Goal: Use online tool/utility: Utilize a website feature to perform a specific function

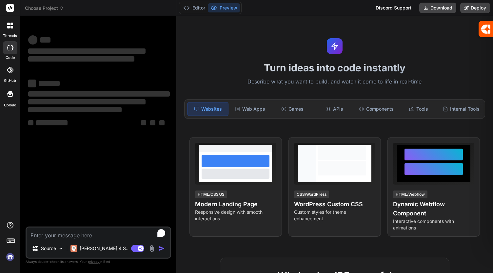
type textarea "x"
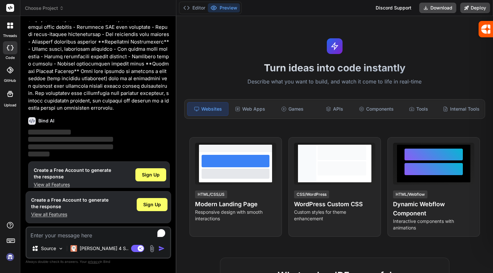
scroll to position [227, 0]
click at [144, 170] on div "Sign Up" at bounding box center [150, 174] width 31 height 13
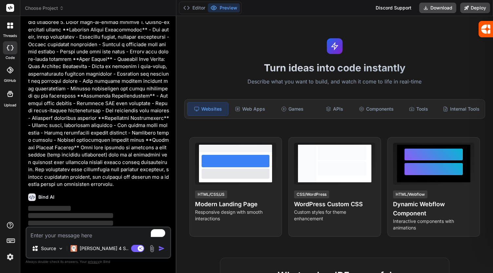
scroll to position [0, 0]
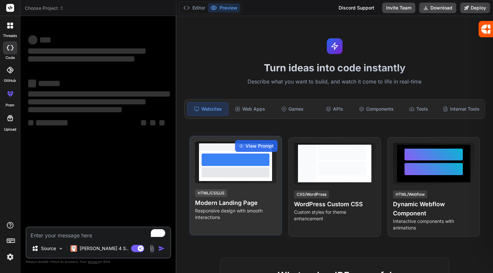
click at [221, 208] on p "Responsive design with smooth interactions" at bounding box center [235, 214] width 81 height 13
click at [228, 174] on div at bounding box center [236, 173] width 68 height 10
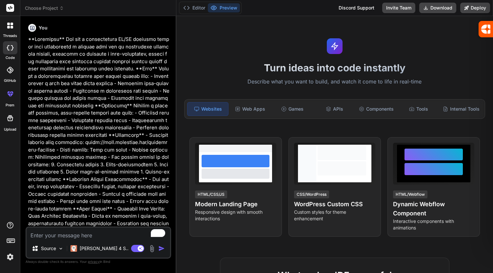
click at [162, 250] on img "button" at bounding box center [161, 249] width 7 height 7
click at [160, 248] on img "button" at bounding box center [161, 249] width 7 height 7
click at [160, 249] on img "button" at bounding box center [161, 249] width 7 height 7
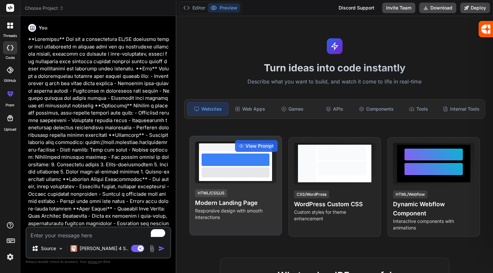
click at [247, 186] on div "View Prompt HTML/CSS/JS Modern Landing Page Responsive design with smooth inter…" at bounding box center [236, 186] width 92 height 100
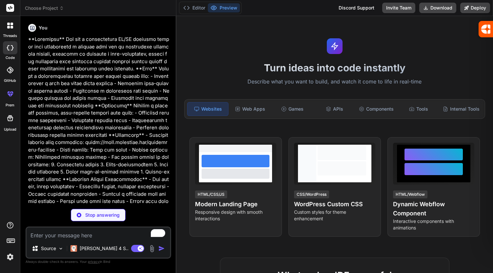
type textarea "x"
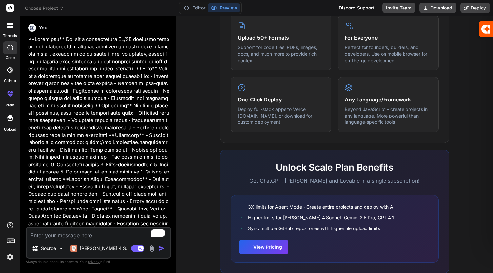
scroll to position [349, 0]
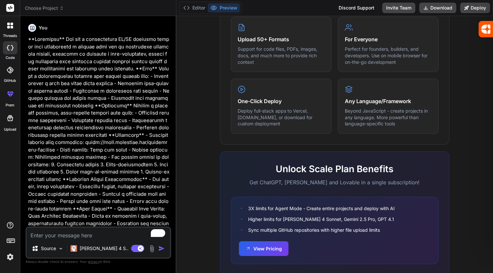
click at [92, 184] on p at bounding box center [99, 187] width 142 height 303
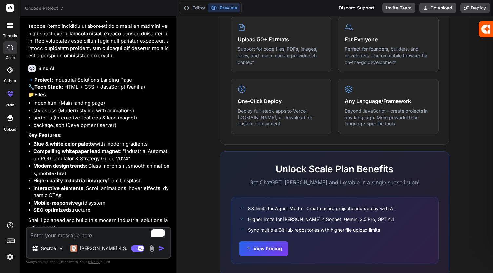
scroll to position [292, 0]
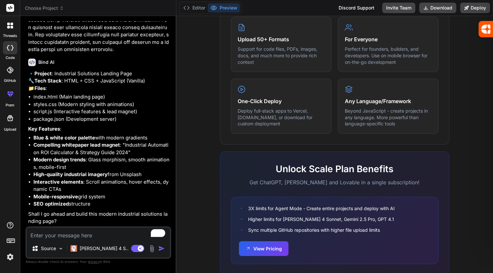
click at [79, 237] on textarea "To enrich screen reader interactions, please activate Accessibility in Grammarl…" at bounding box center [99, 234] width 144 height 12
type textarea "C"
type textarea "x"
type textarea "Cr"
type textarea "x"
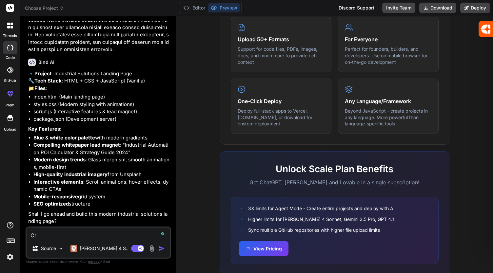
type textarea "Cre"
type textarea "x"
type textarea "Crea"
type textarea "x"
type textarea "Creat"
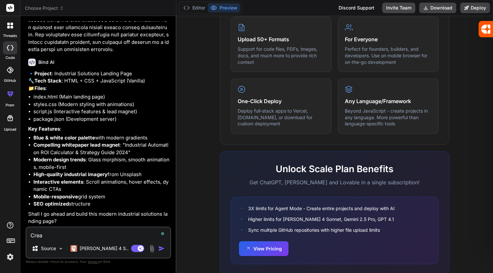
type textarea "x"
type textarea "Create"
type textarea "x"
type textarea "Create"
type textarea "x"
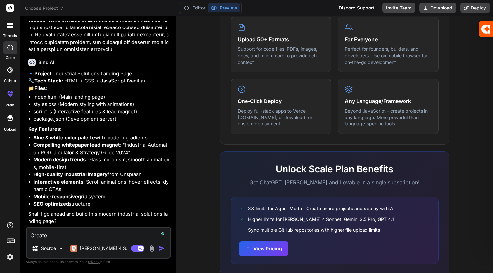
type textarea "Create L"
type textarea "x"
type textarea "Create La"
type textarea "x"
type textarea "Create Lan"
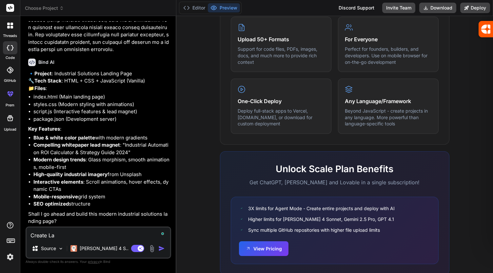
type textarea "x"
type textarea "Create Land"
type textarea "x"
type textarea "Create [PERSON_NAME]"
type textarea "x"
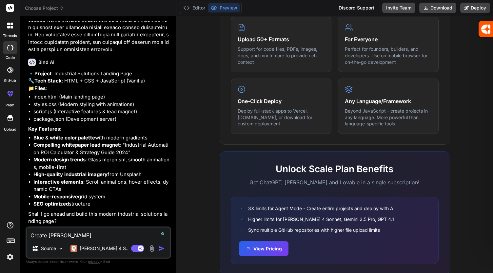
type textarea "Create [PERSON_NAME]"
type textarea "x"
type textarea "Create Landing"
type textarea "x"
type textarea "Create Landing"
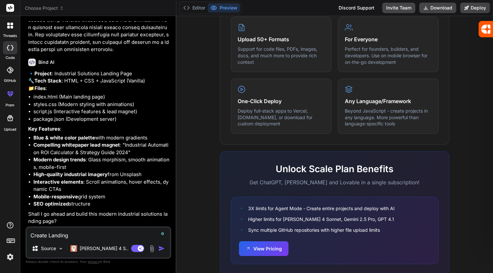
type textarea "x"
type textarea "Create Landing P"
type textarea "x"
type textarea "Create Landing Pa"
type textarea "x"
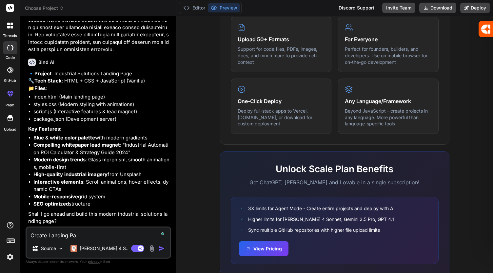
type textarea "Create Landing Pag"
type textarea "x"
type textarea "Create Landing Page"
type textarea "x"
type textarea "Create Landing Page"
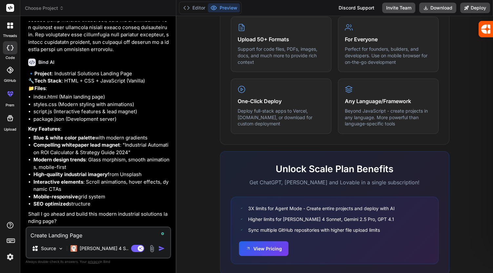
type textarea "x"
type textarea "Create Landing Page"
click at [160, 252] on div "Agent Mode. When this toggle is activated, AI automatically makes decisions, re…" at bounding box center [149, 249] width 38 height 8
click at [161, 250] on img "button" at bounding box center [161, 249] width 7 height 7
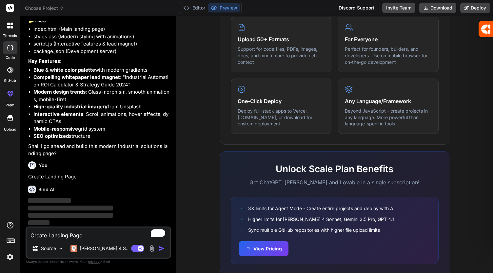
scroll to position [360, 0]
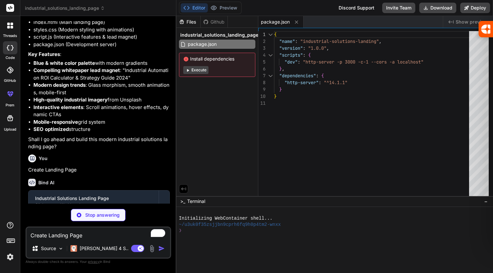
click at [195, 70] on button "Execute" at bounding box center [195, 70] width 25 height 8
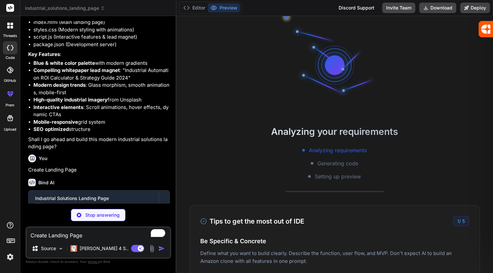
scroll to position [61, 0]
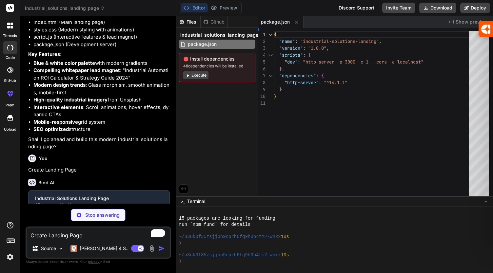
click at [198, 77] on button "Execute" at bounding box center [195, 75] width 25 height 8
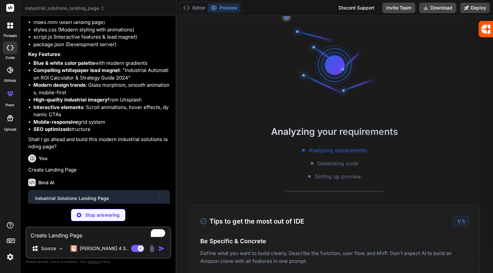
scroll to position [153, 0]
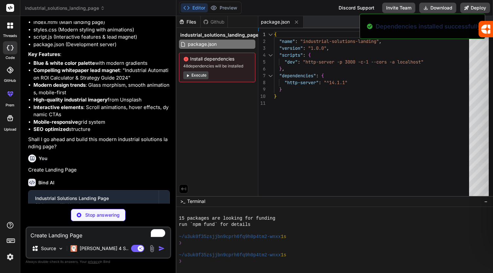
click at [198, 77] on button "Execute" at bounding box center [195, 75] width 25 height 8
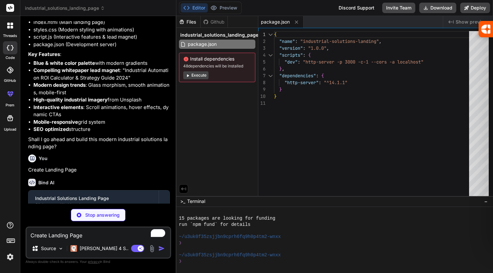
click at [204, 75] on button "Execute" at bounding box center [195, 75] width 25 height 8
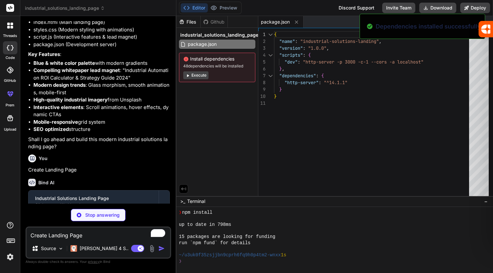
scroll to position [336, 0]
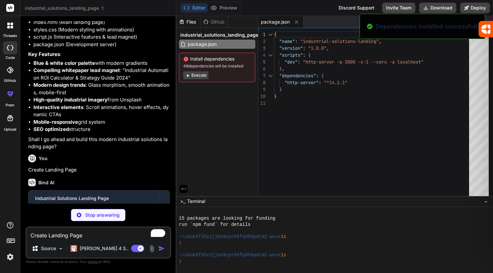
drag, startPoint x: 490, startPoint y: 82, endPoint x: 493, endPoint y: 150, distance: 67.9
click at [224, 69] on div "Install dependencies 48 dependencies will be installed Execute" at bounding box center [217, 68] width 76 height 30
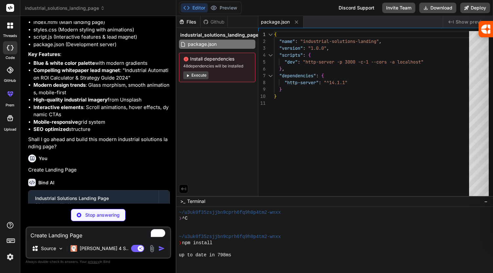
scroll to position [337, 0]
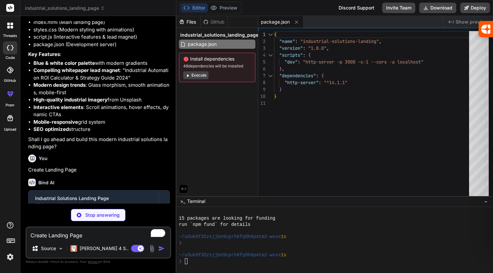
click at [200, 74] on button "Execute" at bounding box center [195, 75] width 25 height 8
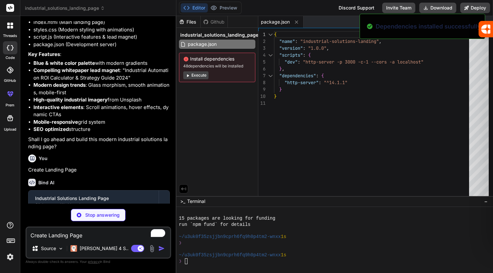
scroll to position [428, 0]
drag, startPoint x: 491, startPoint y: 96, endPoint x: 491, endPoint y: 177, distance: 81.3
click at [226, 73] on span "Execute" at bounding box center [217, 75] width 68 height 8
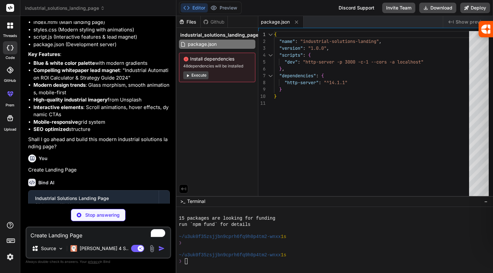
click at [197, 77] on button "Execute" at bounding box center [195, 75] width 25 height 8
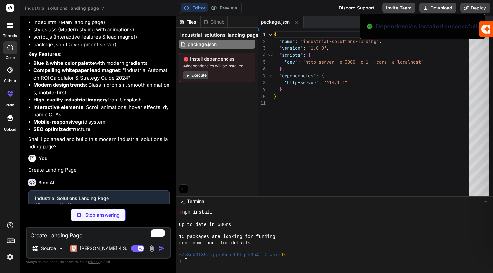
scroll to position [520, 0]
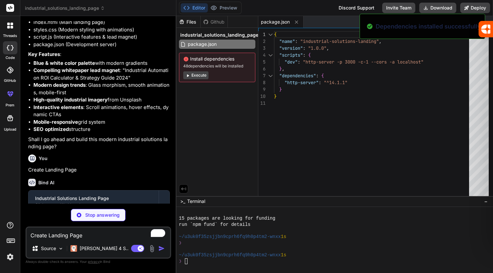
click at [197, 77] on button "Execute" at bounding box center [195, 75] width 25 height 8
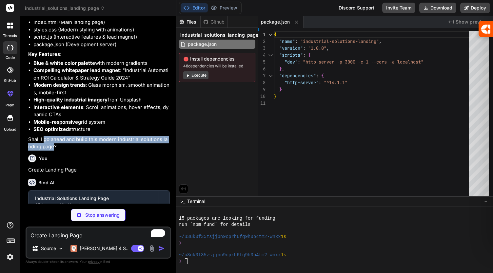
drag, startPoint x: 44, startPoint y: 149, endPoint x: 54, endPoint y: 158, distance: 13.7
click at [54, 152] on div "Bind AI 🔹 Project : Industrial Solutions Landing Page 🔧 Tech Stack : HTML + CSS…" at bounding box center [99, 65] width 142 height 173
copy p "go ahead and build this modern industrial solutions landing page"
type textarea "x"
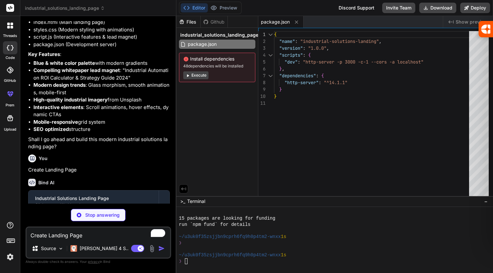
click at [49, 237] on textarea "Create Landing Page" at bounding box center [99, 234] width 144 height 12
type textarea "x"
paste textarea "go ahead and build this modern industrial solutions landing page"
type textarea "go ahead and build this modern industrial solutions landing page"
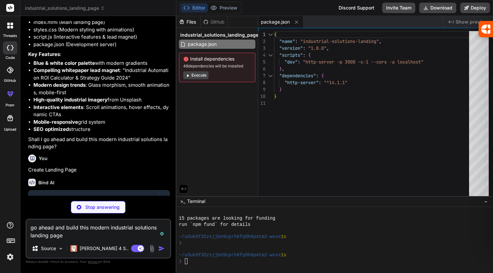
type textarea "x"
type textarea "go ahead and build this modern industrial solutions landing page"
type textarea "x"
type textarea "<script src="script.js"></script> </body> </html>"
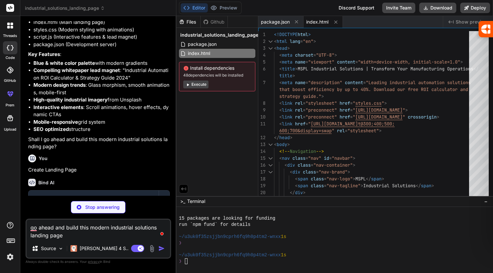
click at [199, 86] on button "Execute" at bounding box center [195, 85] width 25 height 8
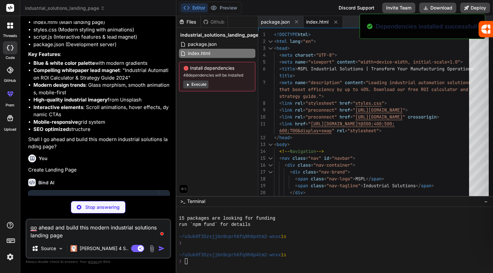
scroll to position [704, 0]
click at [199, 86] on button "Execute" at bounding box center [195, 85] width 25 height 8
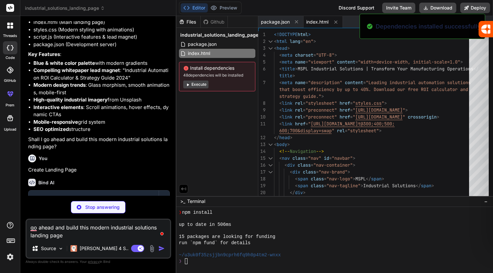
scroll to position [795, 0]
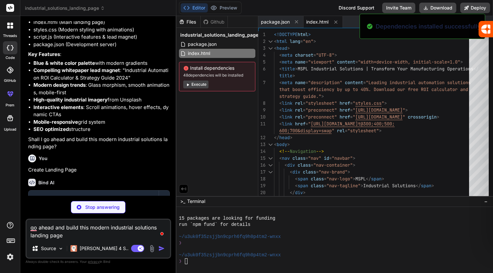
click at [199, 86] on button "Execute" at bounding box center [195, 85] width 25 height 8
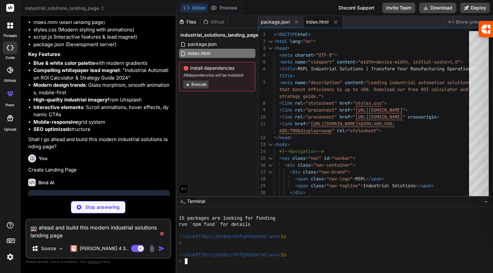
scroll to position [888, 0]
click at [196, 84] on button "Execute" at bounding box center [195, 85] width 25 height 8
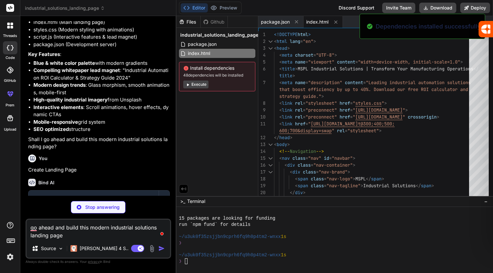
scroll to position [979, 0]
click at [196, 84] on button "Execute" at bounding box center [195, 85] width 25 height 8
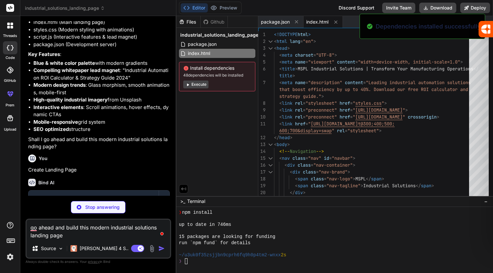
scroll to position [1163, 0]
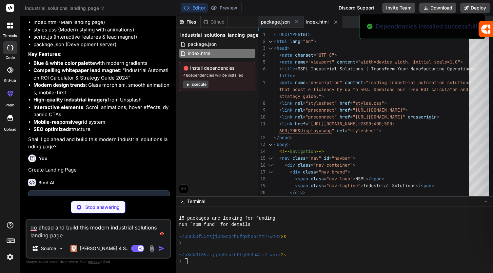
click at [196, 84] on button "Execute" at bounding box center [195, 85] width 25 height 8
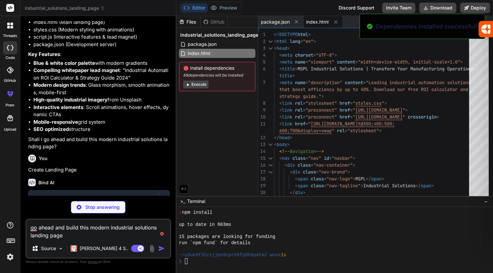
scroll to position [1254, 0]
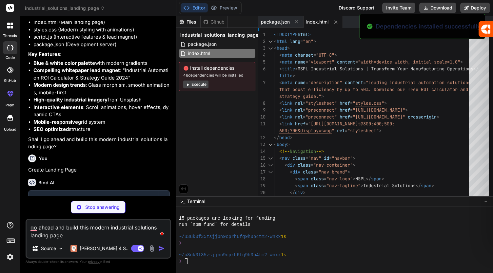
click at [196, 84] on button "Execute" at bounding box center [195, 85] width 25 height 8
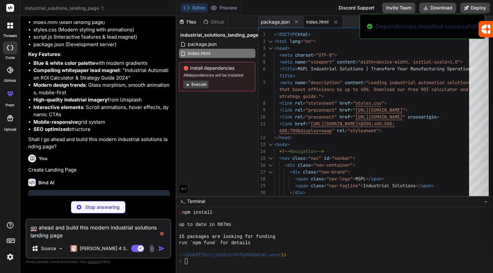
scroll to position [1346, 0]
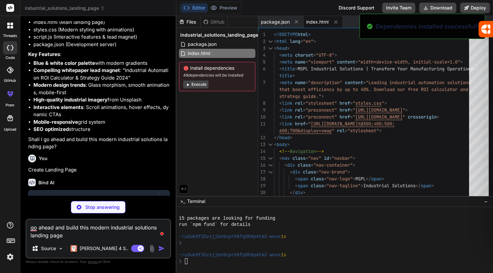
click at [196, 84] on button "Execute" at bounding box center [195, 85] width 25 height 8
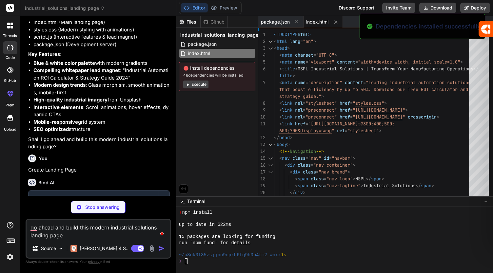
scroll to position [1438, 0]
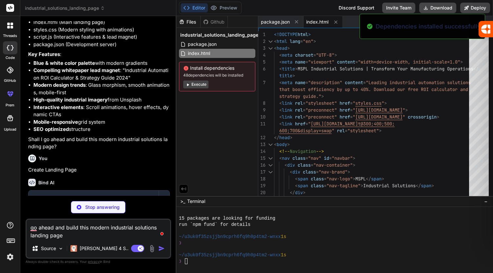
click at [196, 84] on button "Execute" at bounding box center [195, 85] width 25 height 8
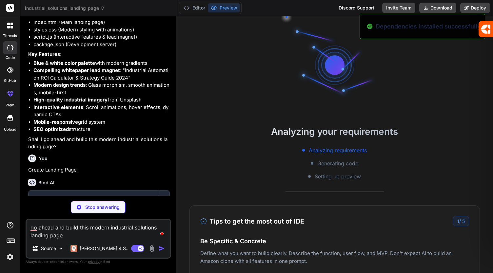
scroll to position [0, 0]
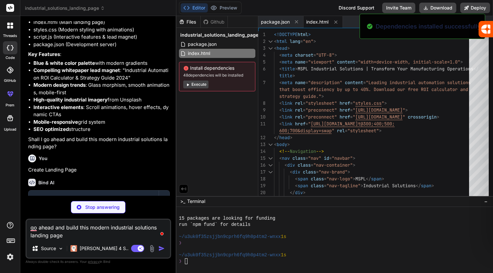
click at [196, 84] on button "Execute" at bounding box center [195, 85] width 25 height 8
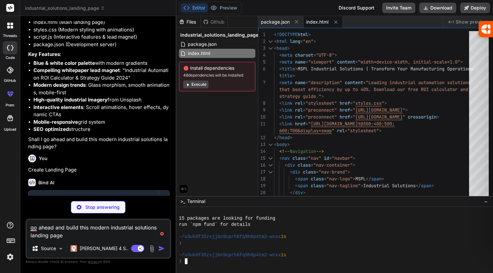
click at [98, 211] on p "Stop answering" at bounding box center [102, 207] width 34 height 7
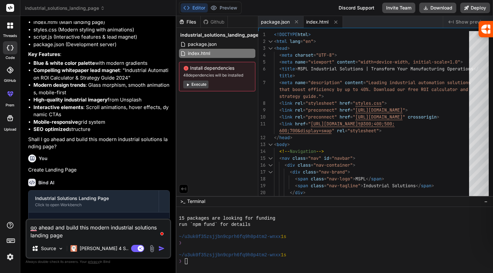
click at [98, 208] on div "Click to open Workbench" at bounding box center [93, 205] width 117 height 5
click at [162, 207] on div at bounding box center [164, 201] width 10 height 10
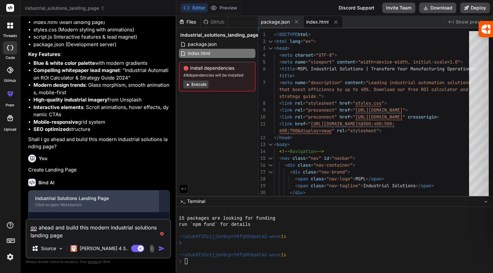
click at [116, 202] on div "Industrial Solutions Landing Page" at bounding box center [93, 198] width 117 height 7
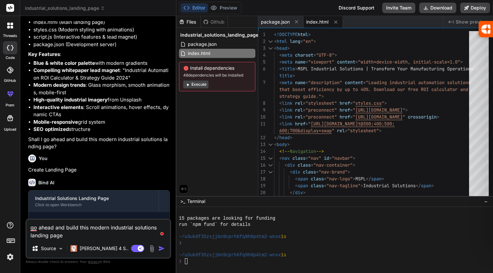
click at [163, 250] on img "button" at bounding box center [161, 249] width 7 height 7
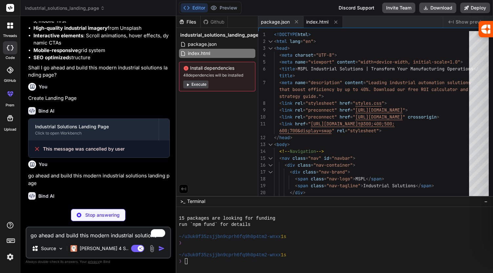
scroll to position [445, 0]
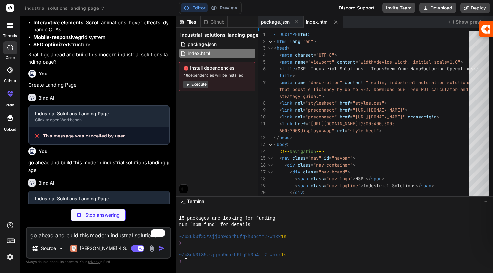
type textarea "x"
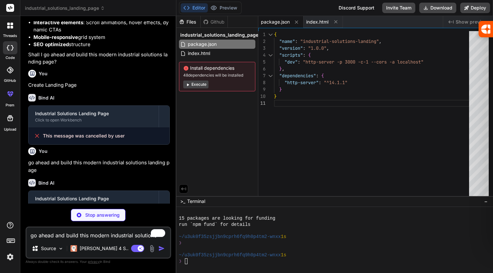
click at [201, 84] on button "Execute" at bounding box center [195, 85] width 25 height 8
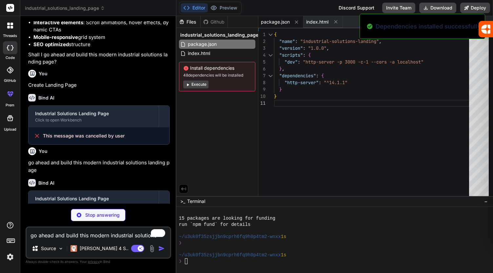
scroll to position [2081, 0]
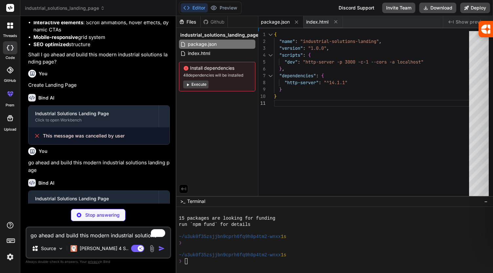
click at [193, 85] on button "Execute" at bounding box center [195, 85] width 25 height 8
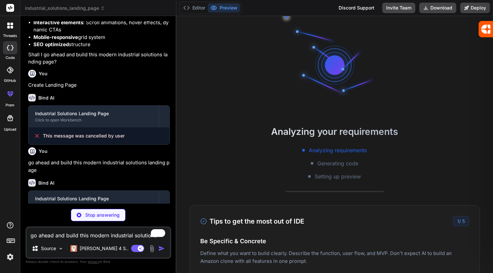
scroll to position [2173, 0]
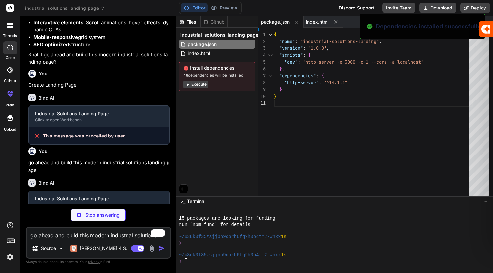
drag, startPoint x: 491, startPoint y: 84, endPoint x: 491, endPoint y: 191, distance: 107.5
click at [491, 191] on div "Files Github industrial_solutions_landing_page package.json index.html Install …" at bounding box center [334, 144] width 317 height 257
click at [203, 82] on button "Execute" at bounding box center [195, 85] width 25 height 8
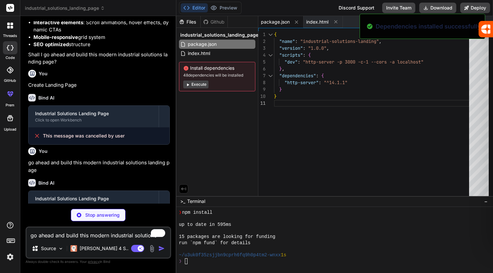
scroll to position [2264, 0]
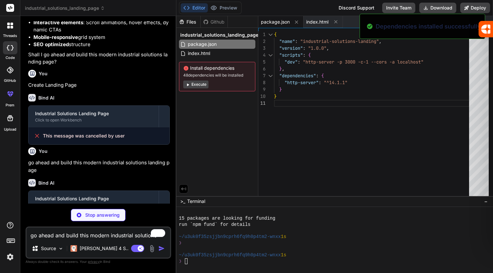
click at [203, 82] on button "Execute" at bounding box center [195, 85] width 25 height 8
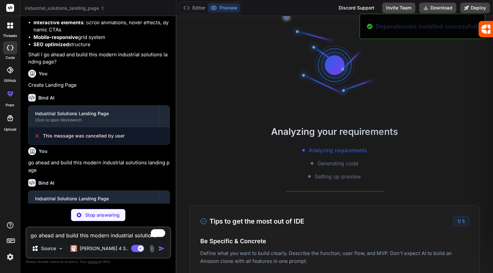
scroll to position [2430, 0]
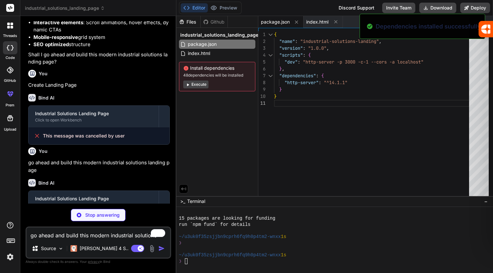
click at [203, 82] on button "Execute" at bounding box center [195, 85] width 25 height 8
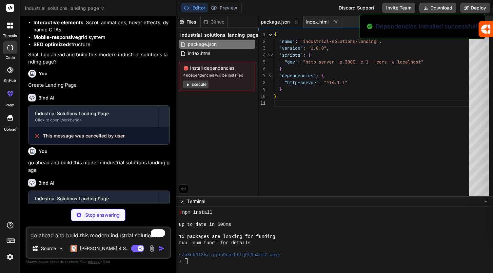
scroll to position [2540, 0]
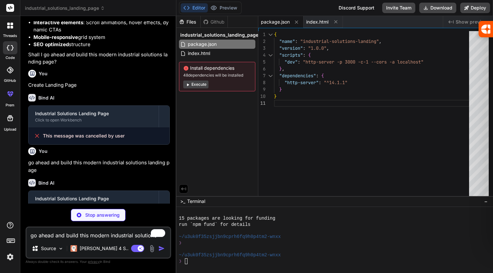
click at [203, 82] on button "Execute" at bounding box center [195, 85] width 25 height 8
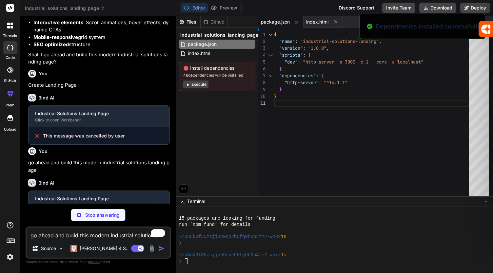
scroll to position [2632, 0]
click at [203, 82] on button "Execute" at bounding box center [195, 85] width 25 height 8
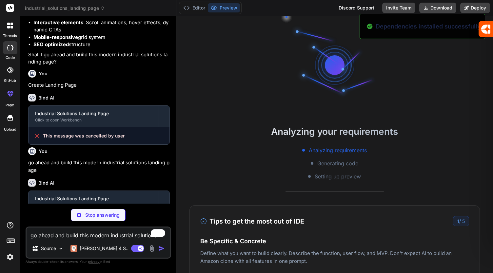
scroll to position [2662, 0]
click at [203, 82] on div "Analyzing your requirements Analyzing requirements Generating code Setting up p…" at bounding box center [334, 144] width 317 height 257
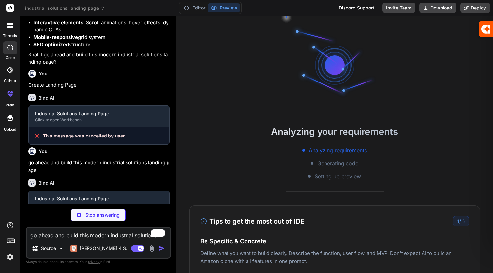
click at [203, 82] on div "Analyzing your requirements Analyzing requirements Generating code Setting up p…" at bounding box center [334, 144] width 317 height 257
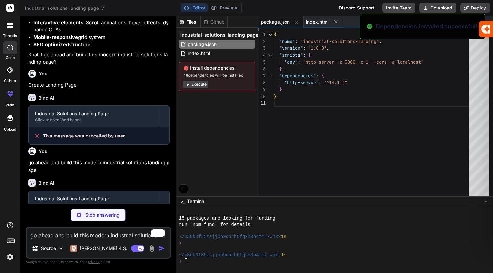
scroll to position [2723, 0]
click at [203, 82] on button "Execute" at bounding box center [195, 85] width 25 height 8
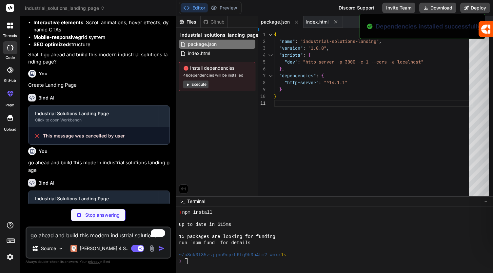
scroll to position [2815, 0]
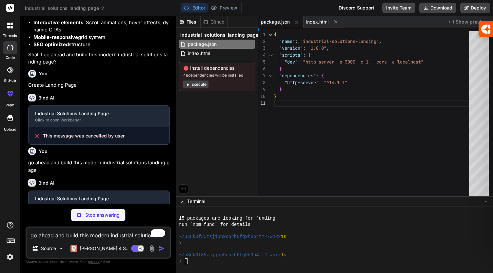
click at [192, 84] on button "Execute" at bounding box center [195, 85] width 25 height 8
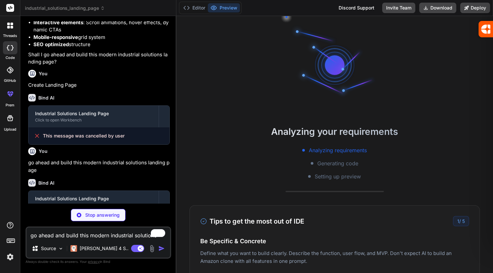
scroll to position [2889, 0]
click at [39, 139] on icon at bounding box center [37, 136] width 7 height 7
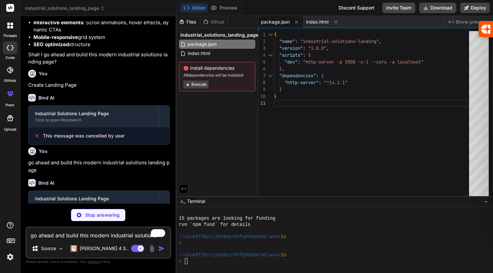
type textarea "x"
type textarea "<script src="script.js"></script> </body> </html>"
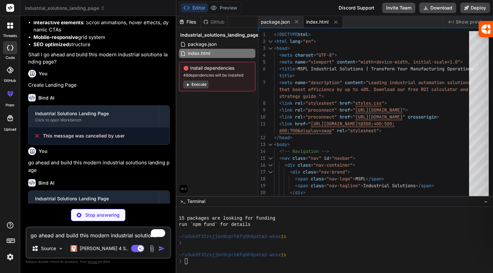
click at [196, 84] on button "Execute" at bounding box center [195, 85] width 25 height 8
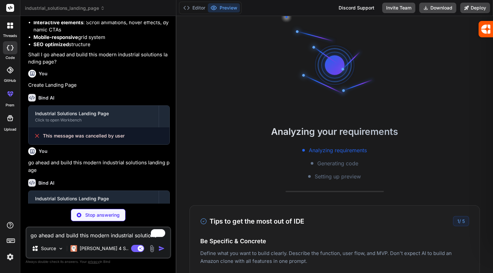
scroll to position [2999, 0]
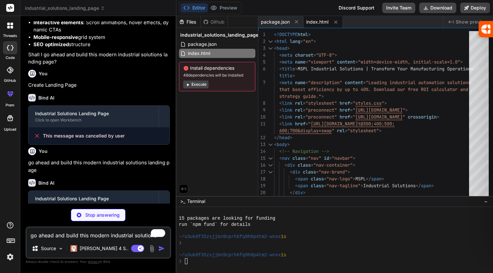
click at [203, 84] on button "Execute" at bounding box center [195, 85] width 25 height 8
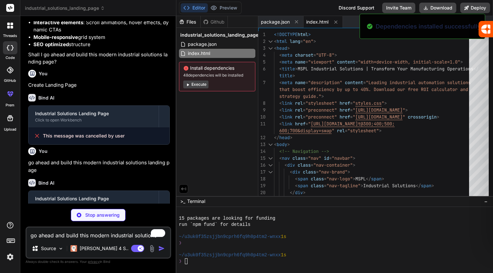
scroll to position [3091, 0]
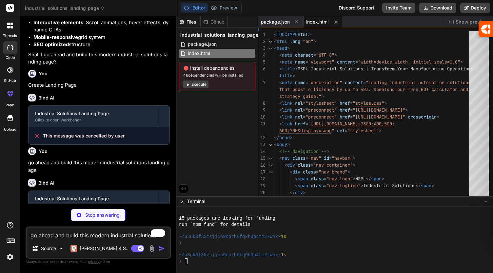
type textarea "x"
type textarea "}"
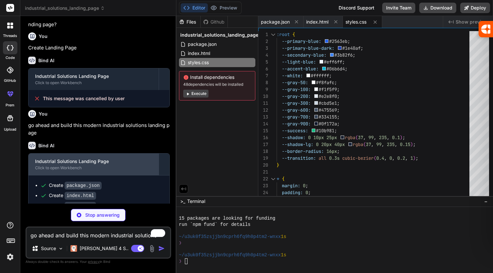
scroll to position [510, 0]
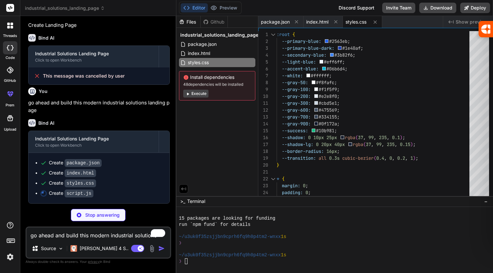
click at [205, 93] on button "Execute" at bounding box center [195, 94] width 25 height 8
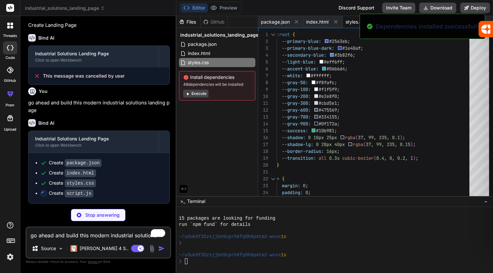
scroll to position [3182, 0]
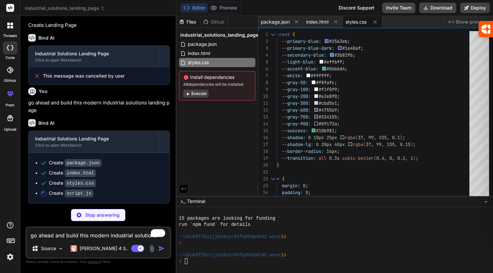
type textarea "x"
type textarea "} progressBar.style.width = scrollPercent + '%'; } window.addEventListener('scr…"
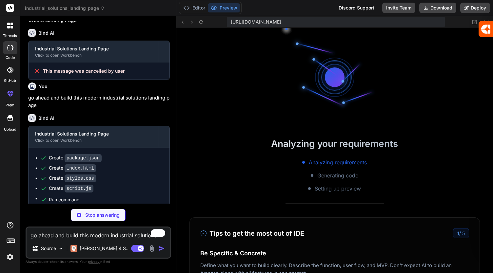
scroll to position [3458, 0]
click at [46, 182] on icon at bounding box center [43, 178] width 7 height 7
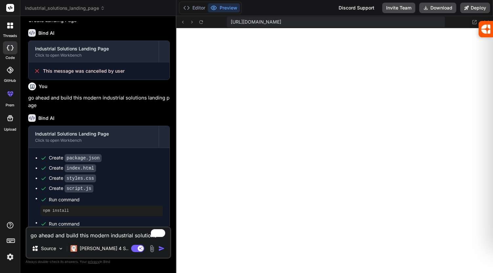
scroll to position [3507, 0]
type textarea "x"
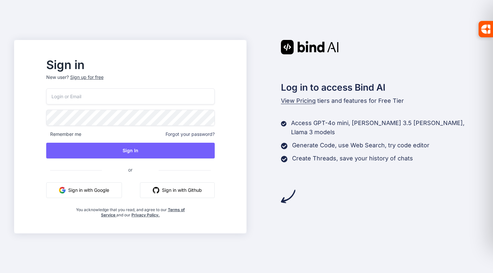
click at [122, 191] on button "Sign in with Google" at bounding box center [84, 191] width 76 height 16
